Goal: Navigation & Orientation: Find specific page/section

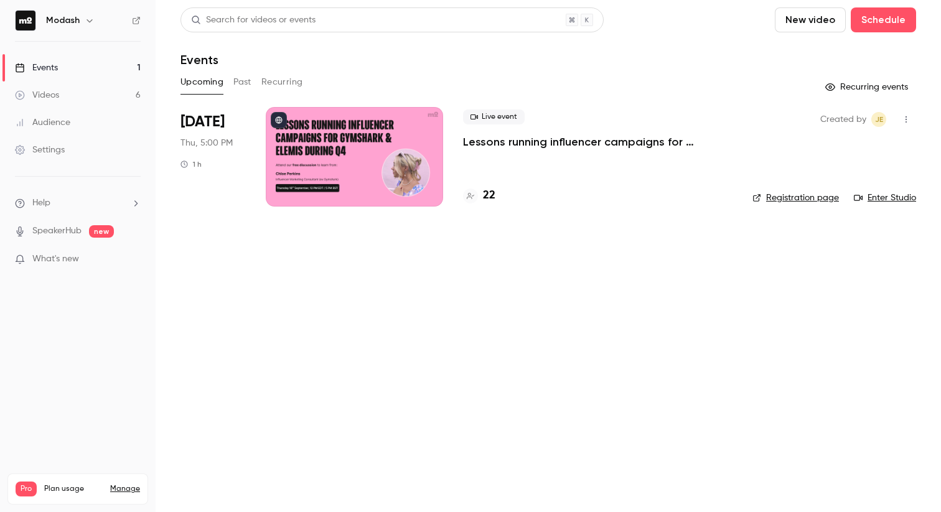
drag, startPoint x: 77, startPoint y: 85, endPoint x: 71, endPoint y: 78, distance: 9.7
click at [77, 85] on link "Videos 6" at bounding box center [78, 95] width 156 height 27
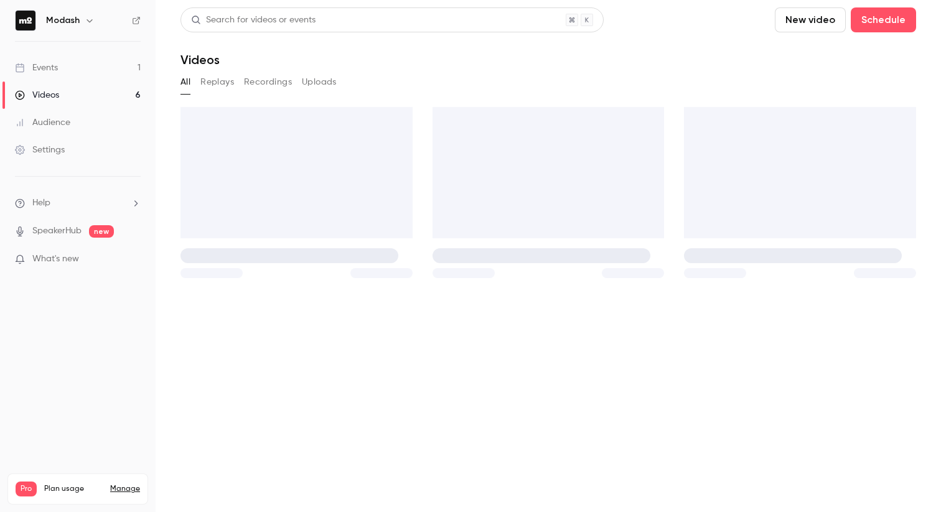
click at [66, 69] on link "Events 1" at bounding box center [78, 67] width 156 height 27
